Goal: Find contact information: Find contact information

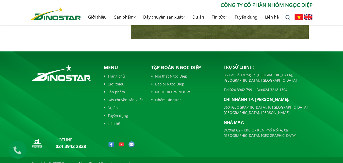
scroll to position [1173, 0]
click at [92, 16] on link "Giới thiệu" at bounding box center [97, 17] width 26 height 16
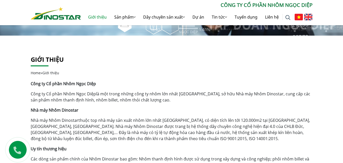
scroll to position [76, 0]
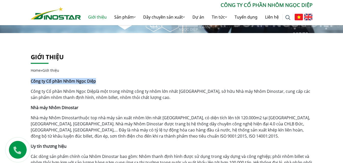
drag, startPoint x: 76, startPoint y: 83, endPoint x: 33, endPoint y: 79, distance: 43.6
drag, startPoint x: 33, startPoint y: 79, endPoint x: 36, endPoint y: 80, distance: 3.5
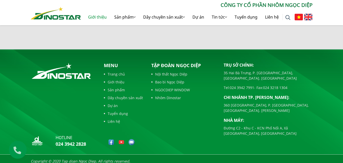
scroll to position [550, 0]
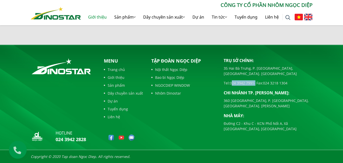
drag, startPoint x: 251, startPoint y: 76, endPoint x: 230, endPoint y: 77, distance: 20.6
click at [230, 77] on div "Trụ sở chính: [STREET_ADDRESS] [GEOGRAPHIC_DATA], [GEOGRAPHIC_DATA]. [GEOGRAPHI…" at bounding box center [268, 94] width 89 height 74
copy p "024 3942 7991"
drag, startPoint x: 90, startPoint y: 139, endPoint x: 61, endPoint y: 137, distance: 29.5
click at [54, 136] on div "hotline 024 3942 2828" at bounding box center [63, 137] width 65 height 15
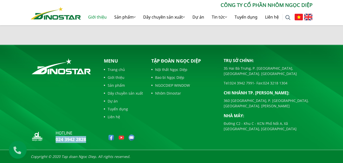
copy link "024 3942 2828"
